Goal: Navigation & Orientation: Find specific page/section

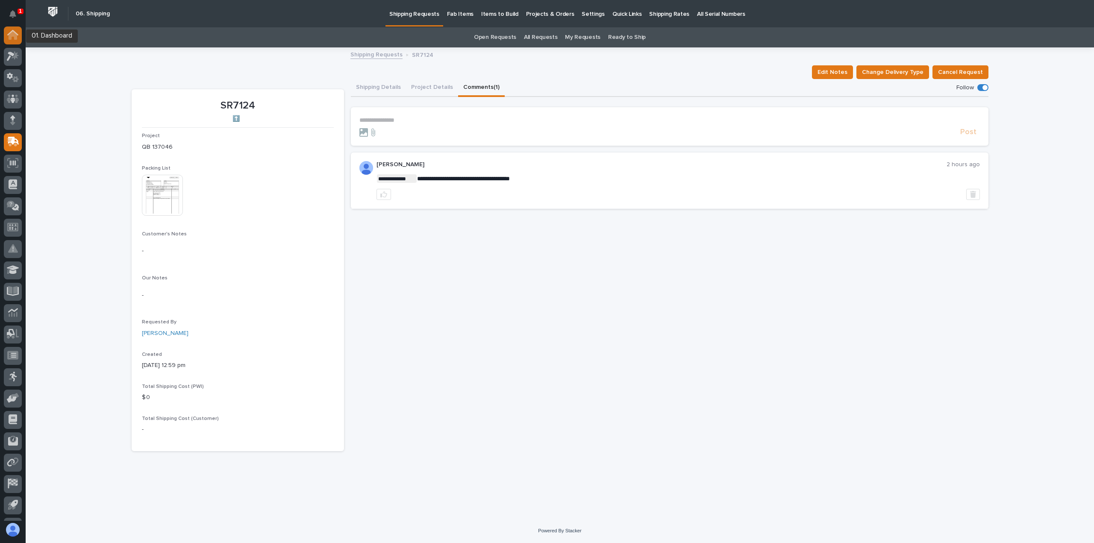
click at [12, 33] on icon at bounding box center [13, 36] width 9 height 9
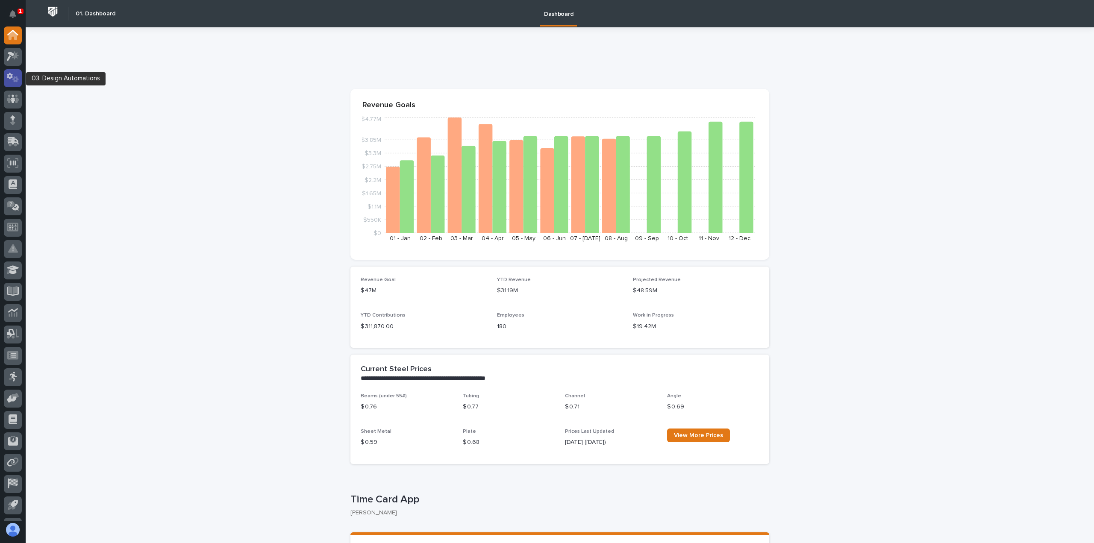
click at [11, 75] on icon at bounding box center [10, 76] width 6 height 6
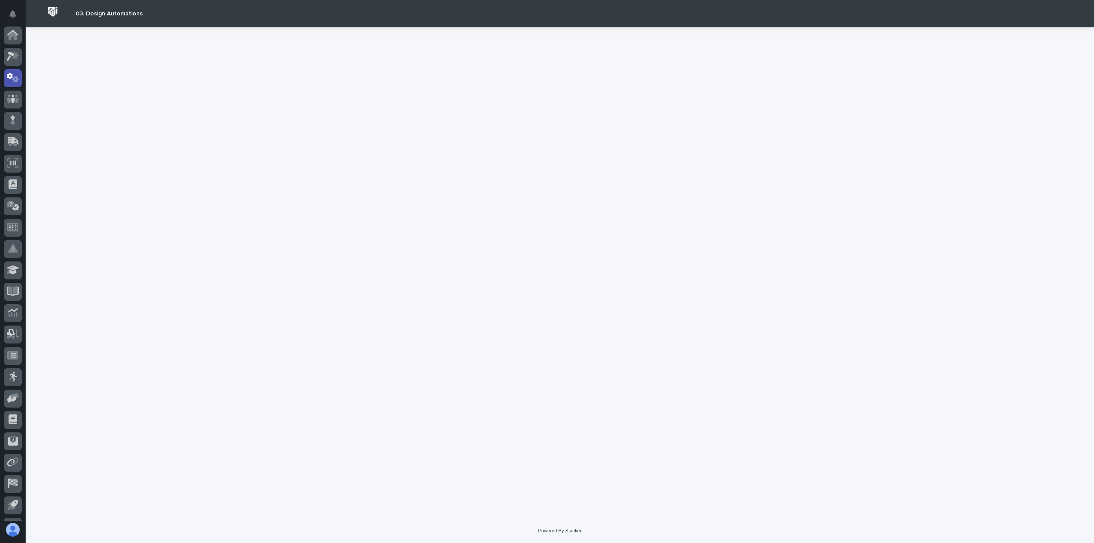
scroll to position [39, 0]
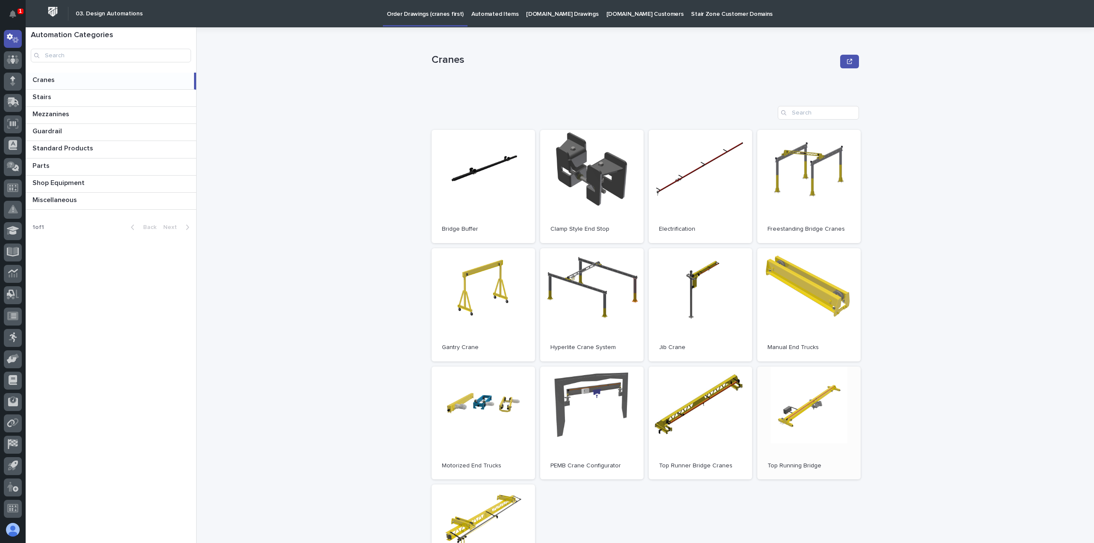
click at [800, 418] on link "Open" at bounding box center [809, 423] width 103 height 113
